Goal: Task Accomplishment & Management: Use online tool/utility

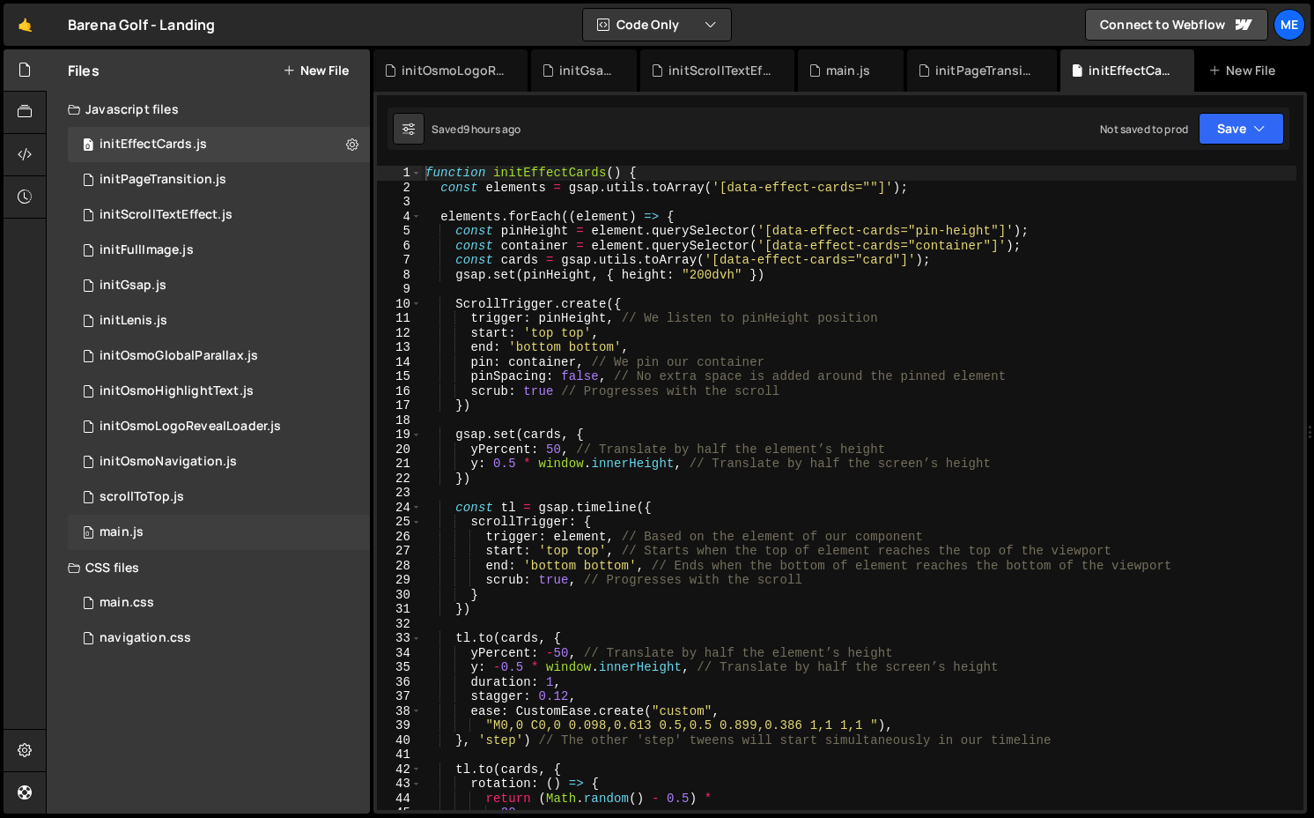
click at [149, 544] on div "0 main.js 0" at bounding box center [219, 531] width 302 height 35
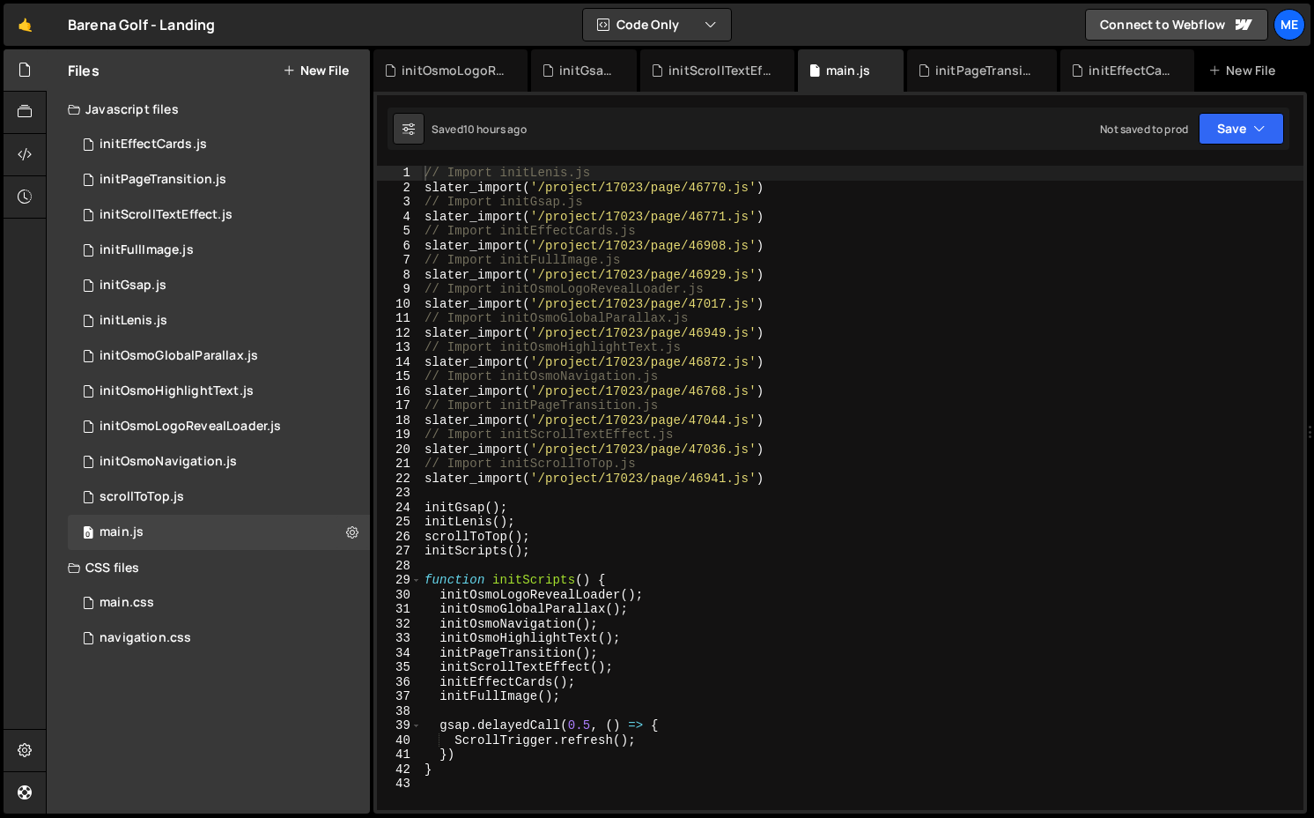
click at [441, 679] on div "// Import initLenis.js slater_import ( '/project/17023/page/46770.js' ) // Impo…" at bounding box center [862, 502] width 883 height 673
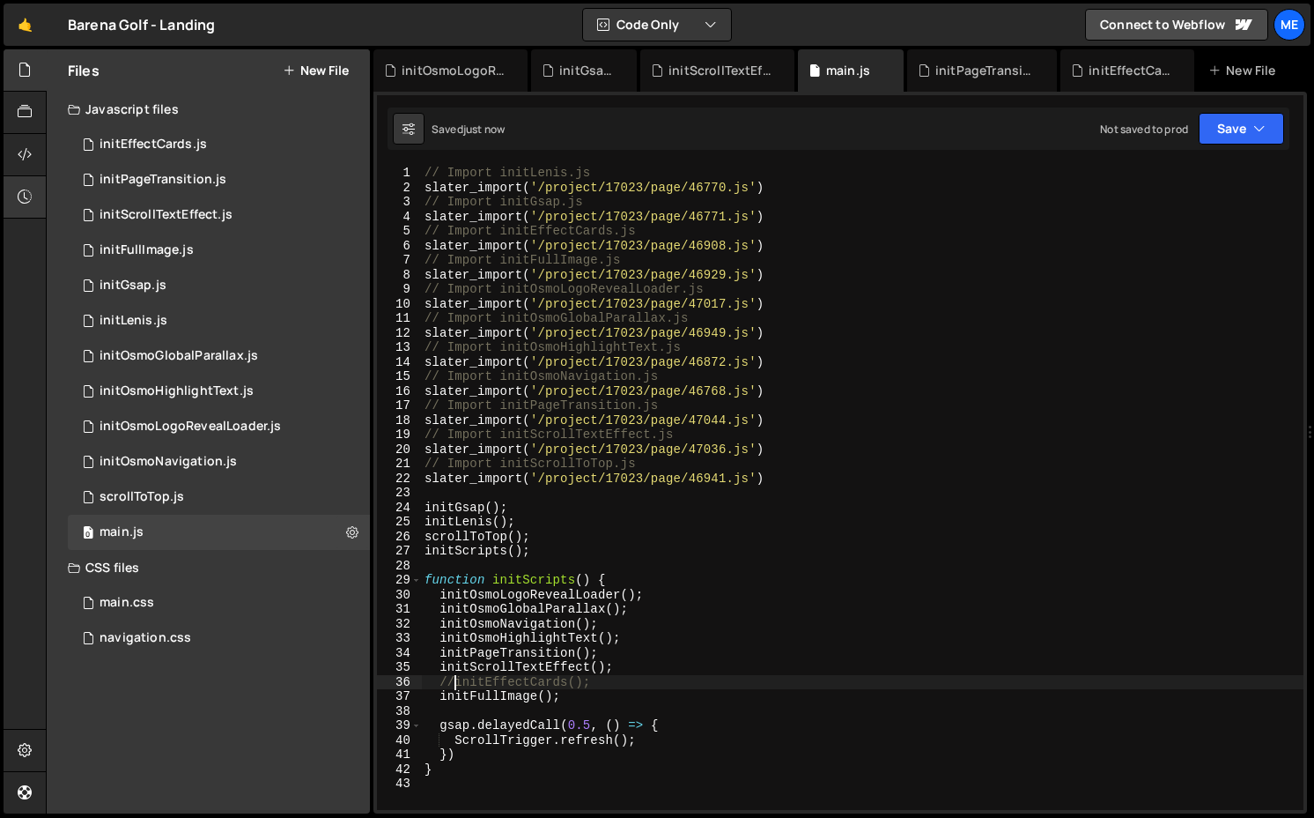
type textarea "//initEffectCards();"
click at [193, 246] on div "0 initFullImage.js 0" at bounding box center [219, 250] width 302 height 35
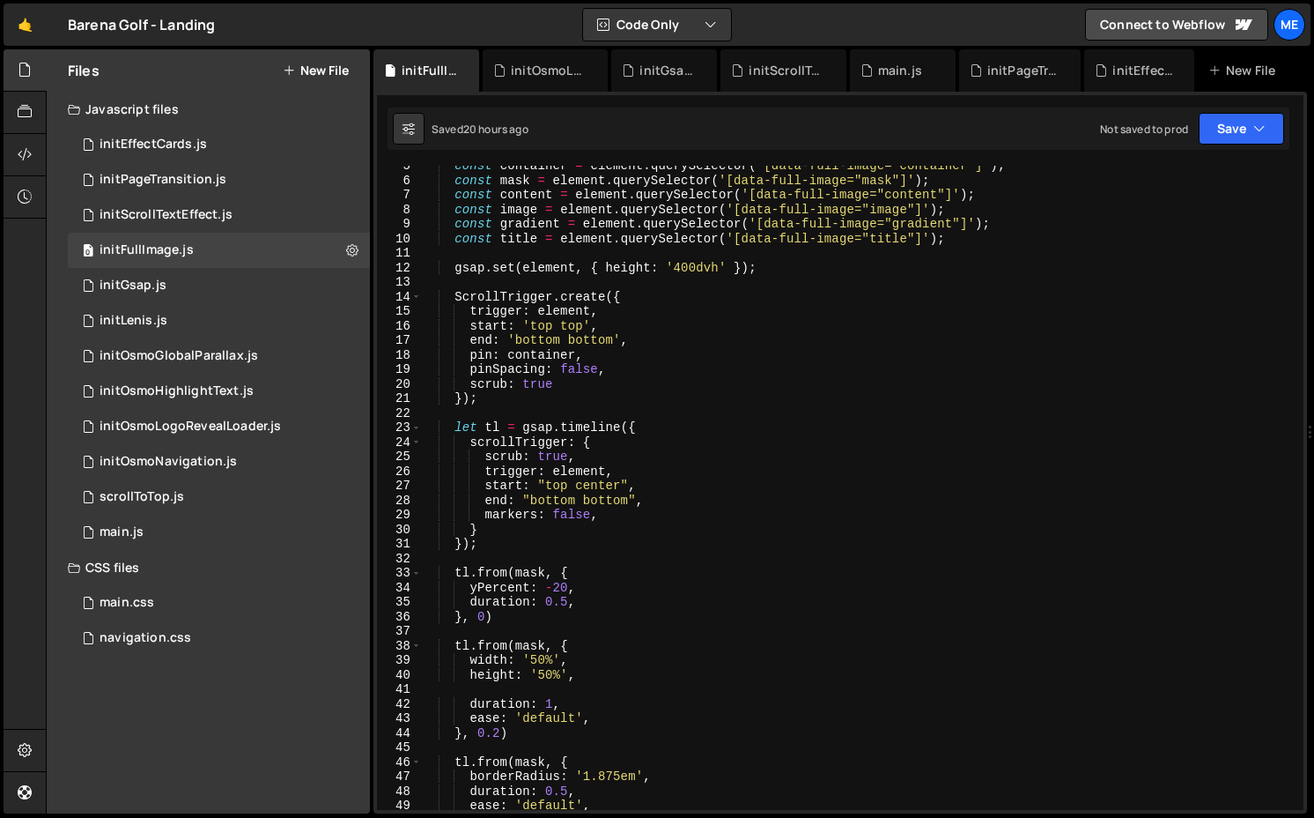
scroll to position [163, 0]
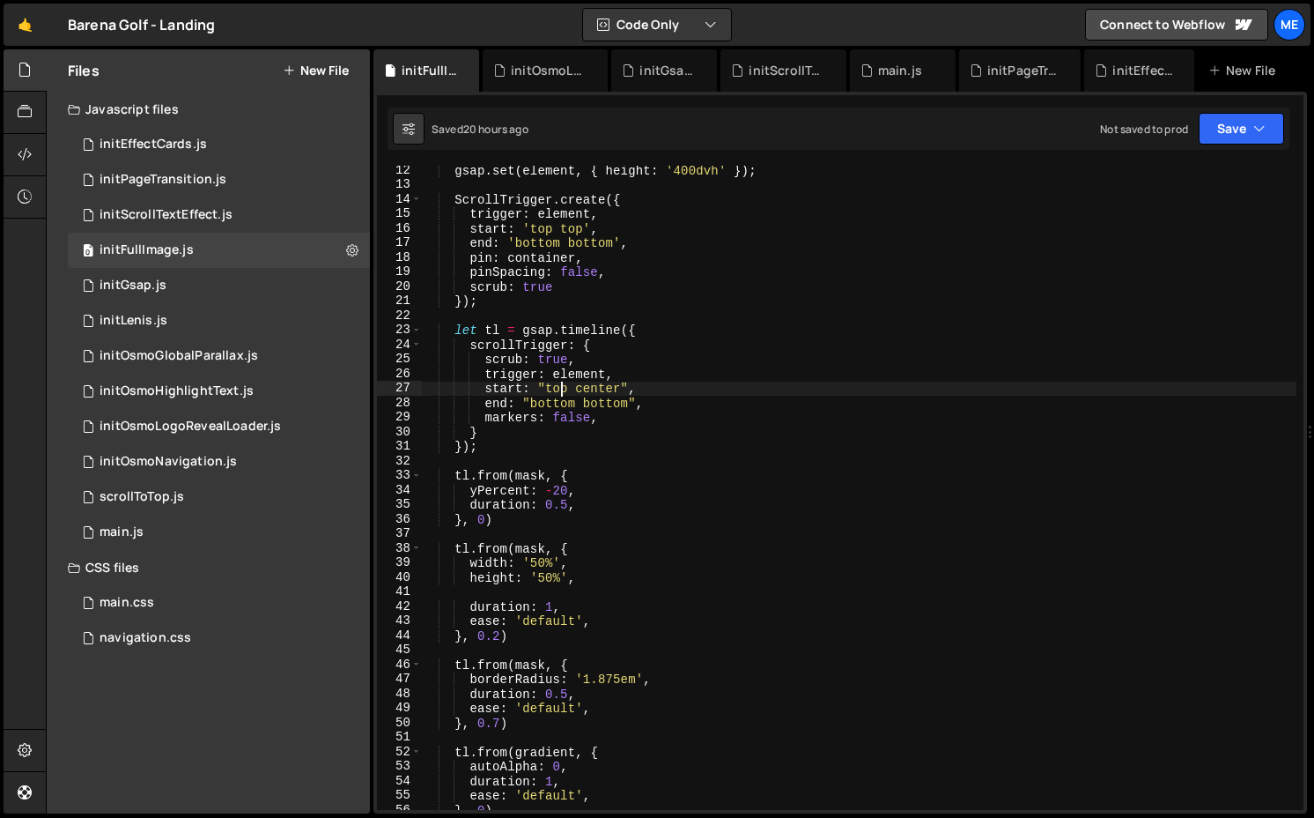
click at [560, 386] on div "gsap . set ( element , { height : '400dvh' }) ; ScrollTrigger . create ({ trigg…" at bounding box center [859, 499] width 876 height 673
click at [590, 389] on div "gsap . set ( element , { height : '400dvh' }) ; ScrollTrigger . create ({ trigg…" at bounding box center [859, 499] width 876 height 673
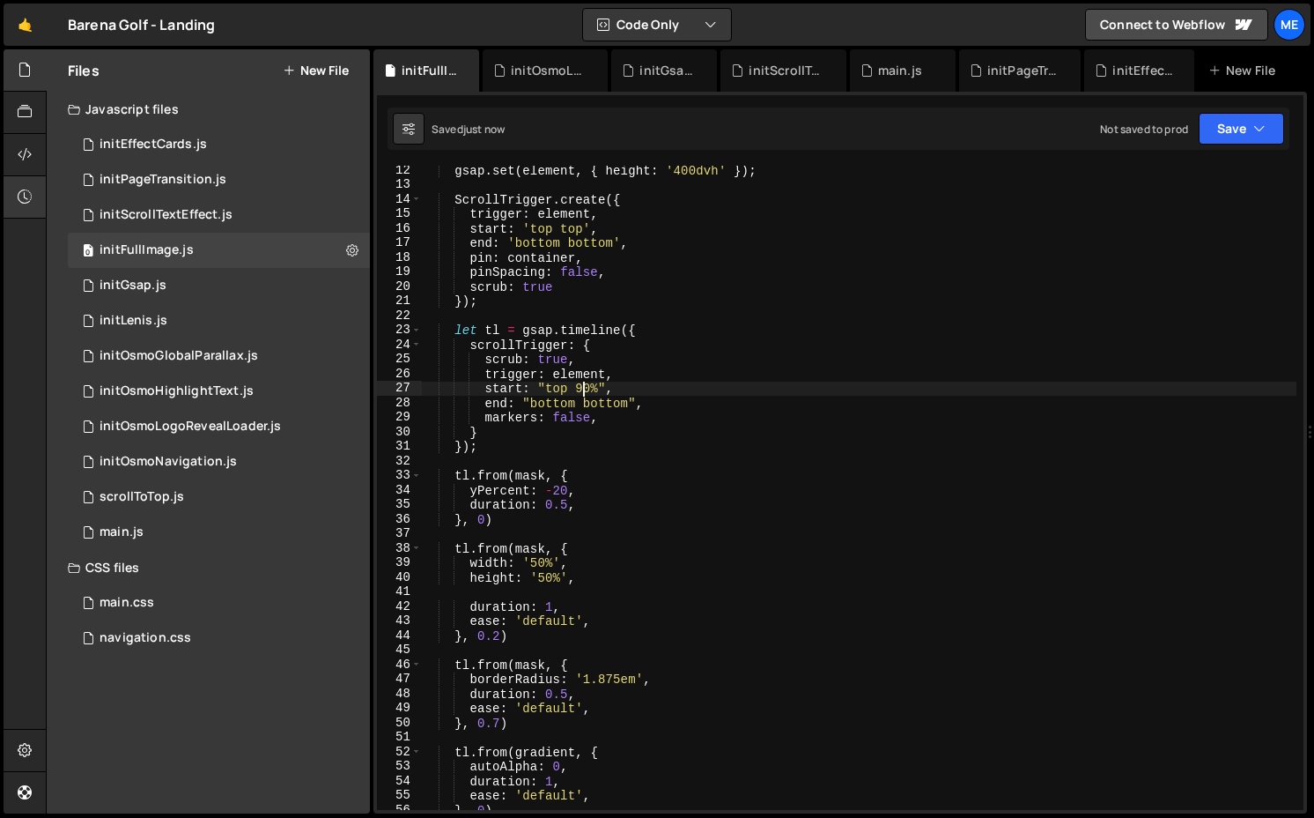
type textarea "start: "top 90%","
click at [904, 72] on div "main.js" at bounding box center [900, 71] width 44 height 18
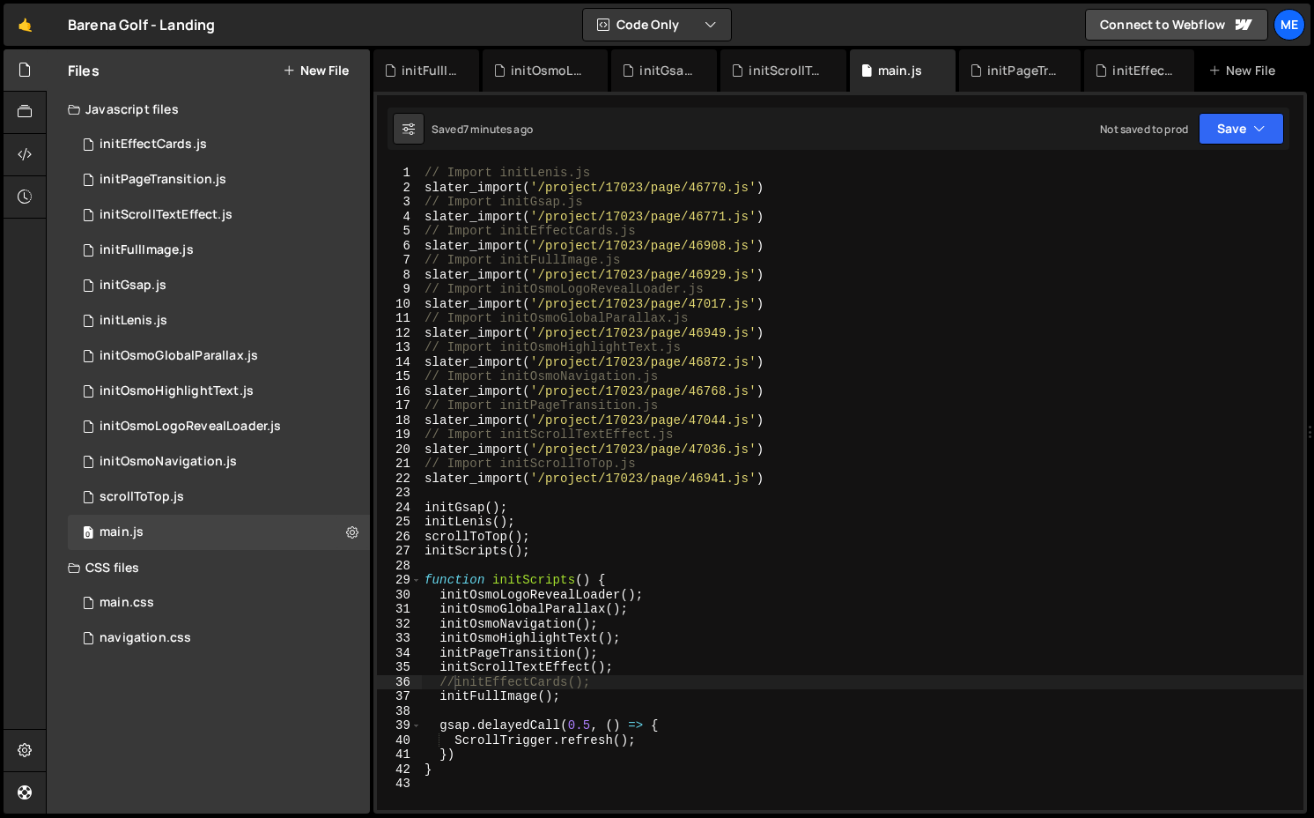
click at [476, 538] on div "// Import initLenis.js slater_import ( '/project/17023/page/46770.js' ) // Impo…" at bounding box center [862, 502] width 883 height 673
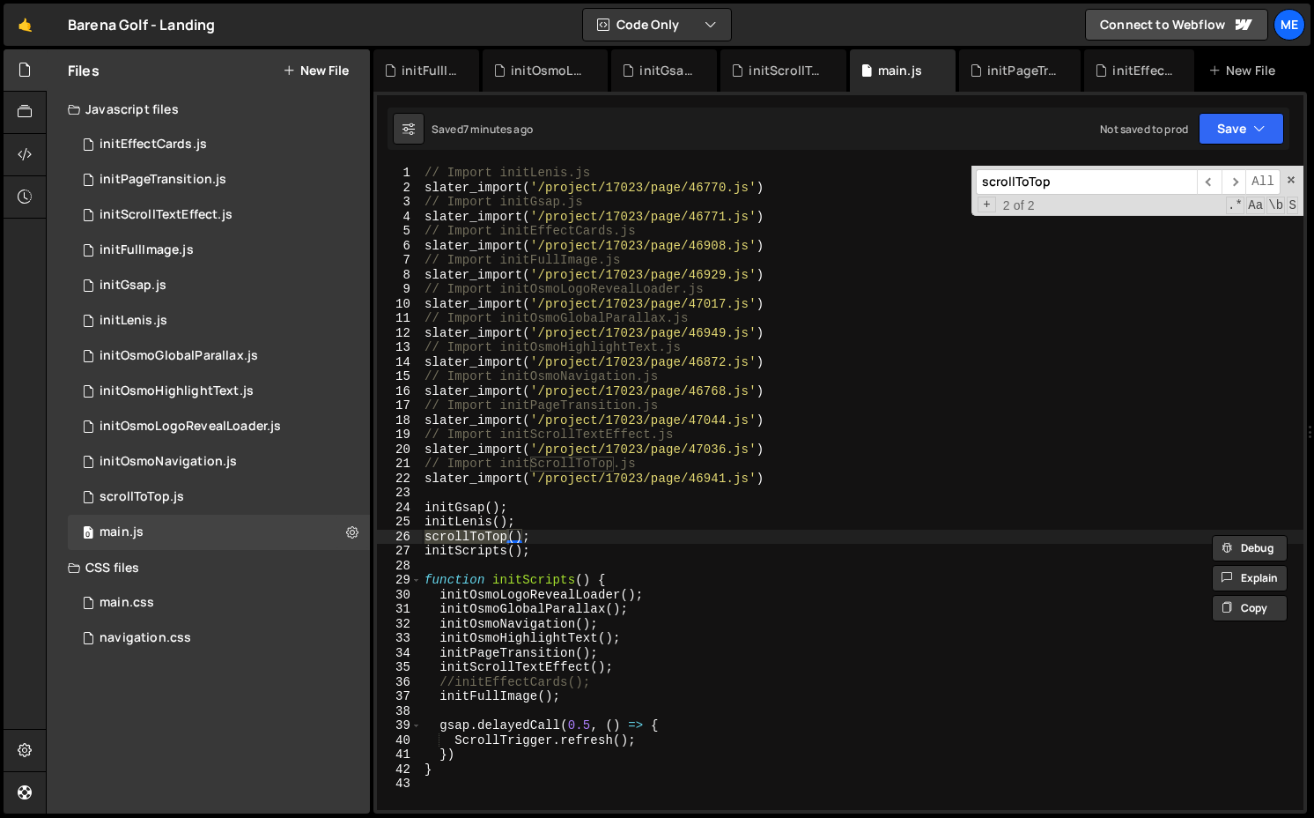
type textarea "slater_import('/project/17023/page/46929.js')"
click at [810, 270] on div "// Import initLenis.js slater_import ( '/project/17023/page/46770.js' ) // Impo…" at bounding box center [862, 502] width 883 height 673
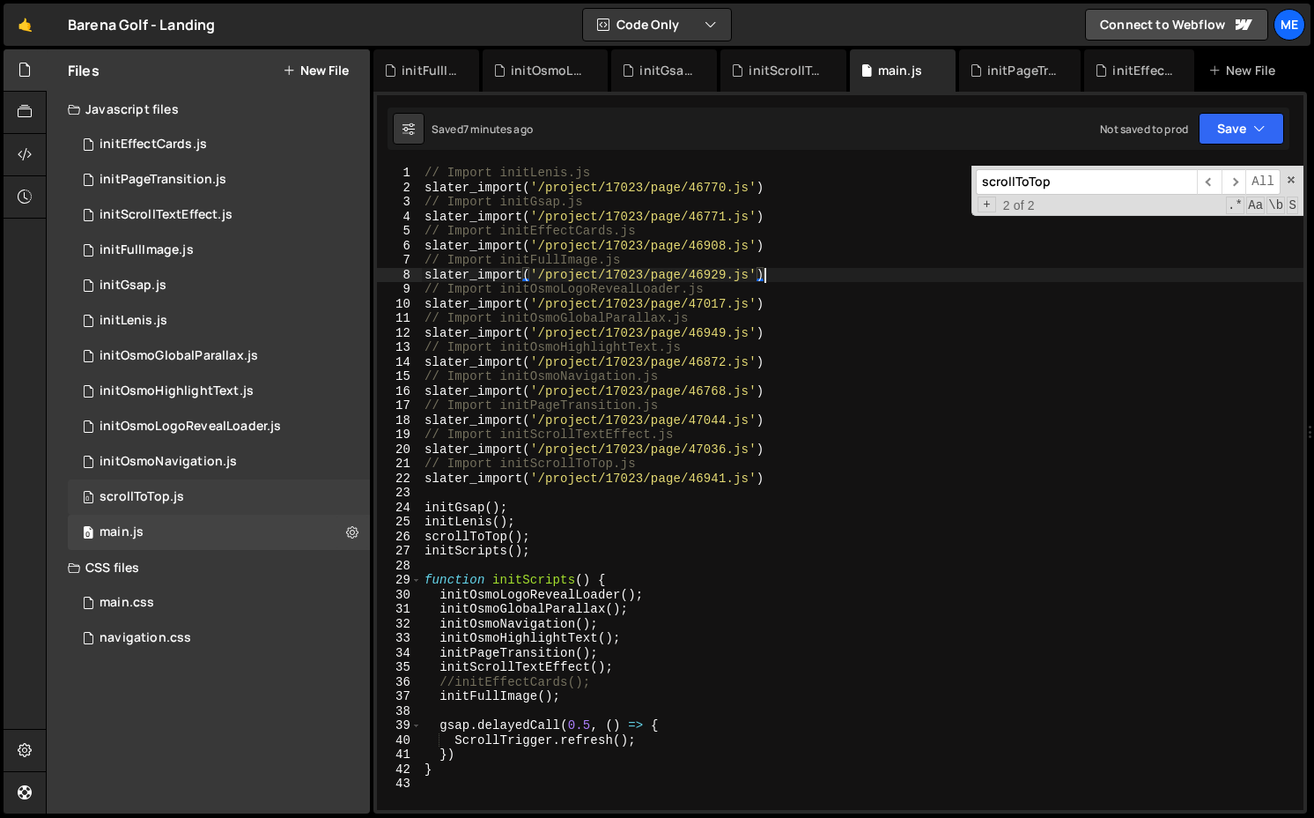
click at [163, 489] on div "scrollToTop.js" at bounding box center [142, 497] width 85 height 16
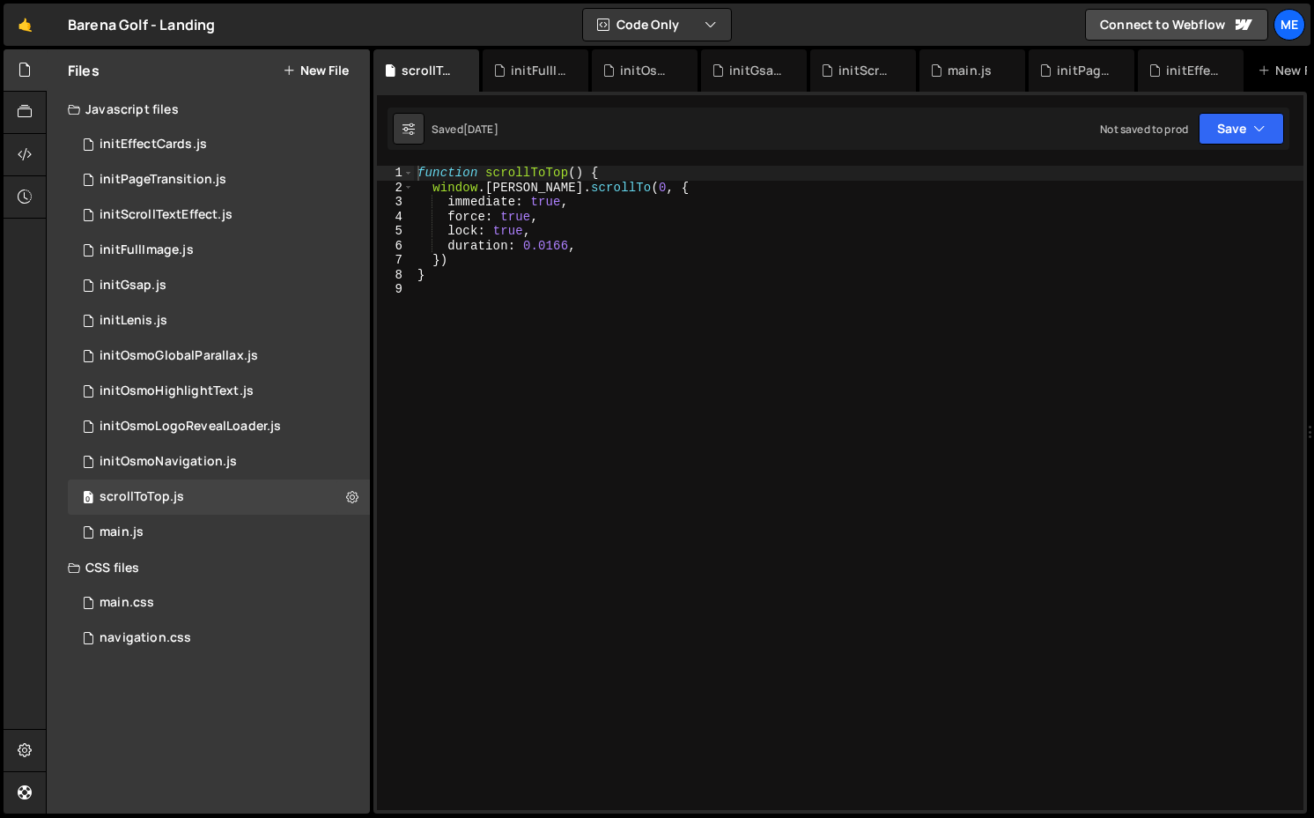
click at [582, 204] on div "function scrollToTop ( ) { window . [PERSON_NAME] . scrollTo ( 0 , { immediate …" at bounding box center [859, 502] width 890 height 673
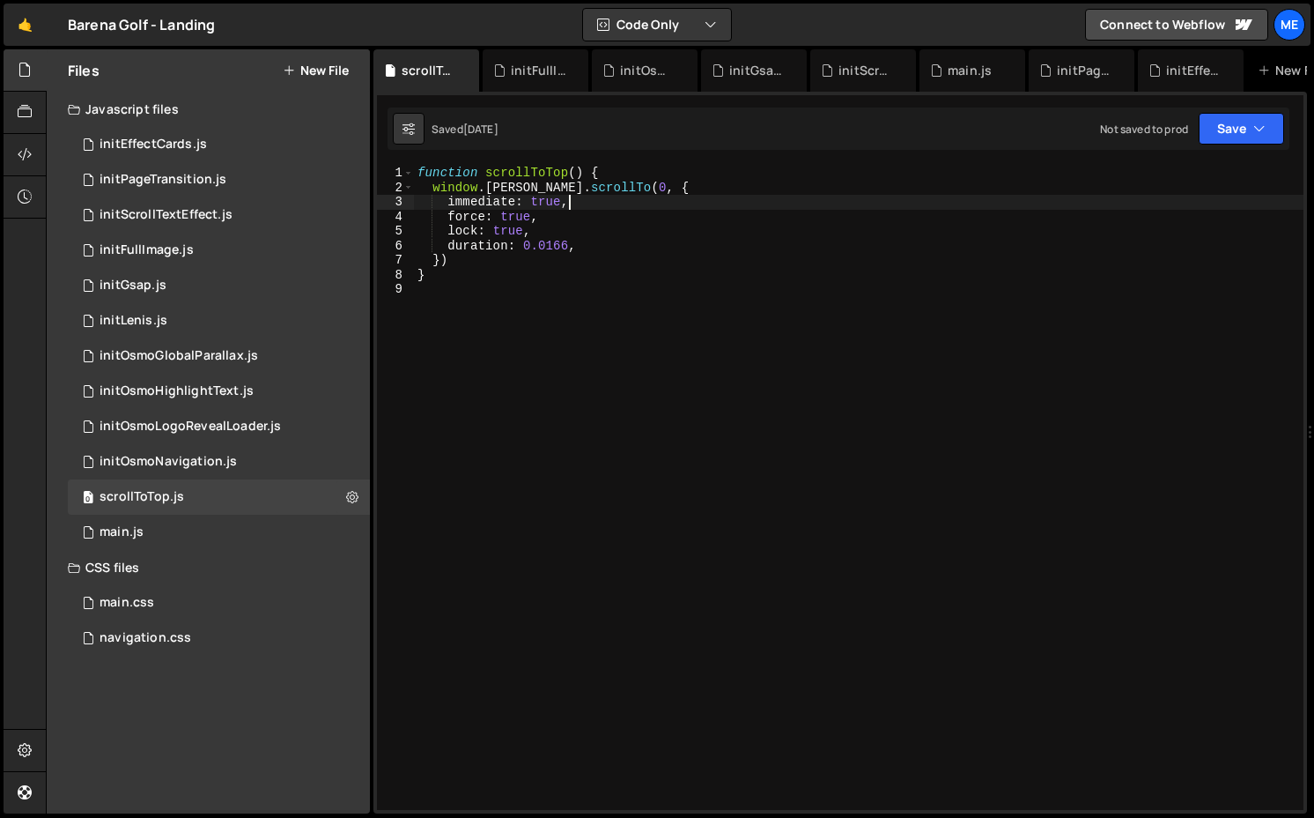
click at [556, 222] on div "function scrollToTop ( ) { window . [PERSON_NAME] . scrollTo ( 0 , { immediate …" at bounding box center [859, 502] width 890 height 673
click at [566, 240] on div "function scrollToTop ( ) { window . [PERSON_NAME] . scrollTo ( 0 , { immediate …" at bounding box center [859, 502] width 890 height 673
type textarea "duration: 0.0166,"
click at [594, 243] on div "function scrollToTop ( ) { window . [PERSON_NAME] . scrollTo ( 0 , { immediate …" at bounding box center [859, 502] width 890 height 673
